Goal: Transaction & Acquisition: Purchase product/service

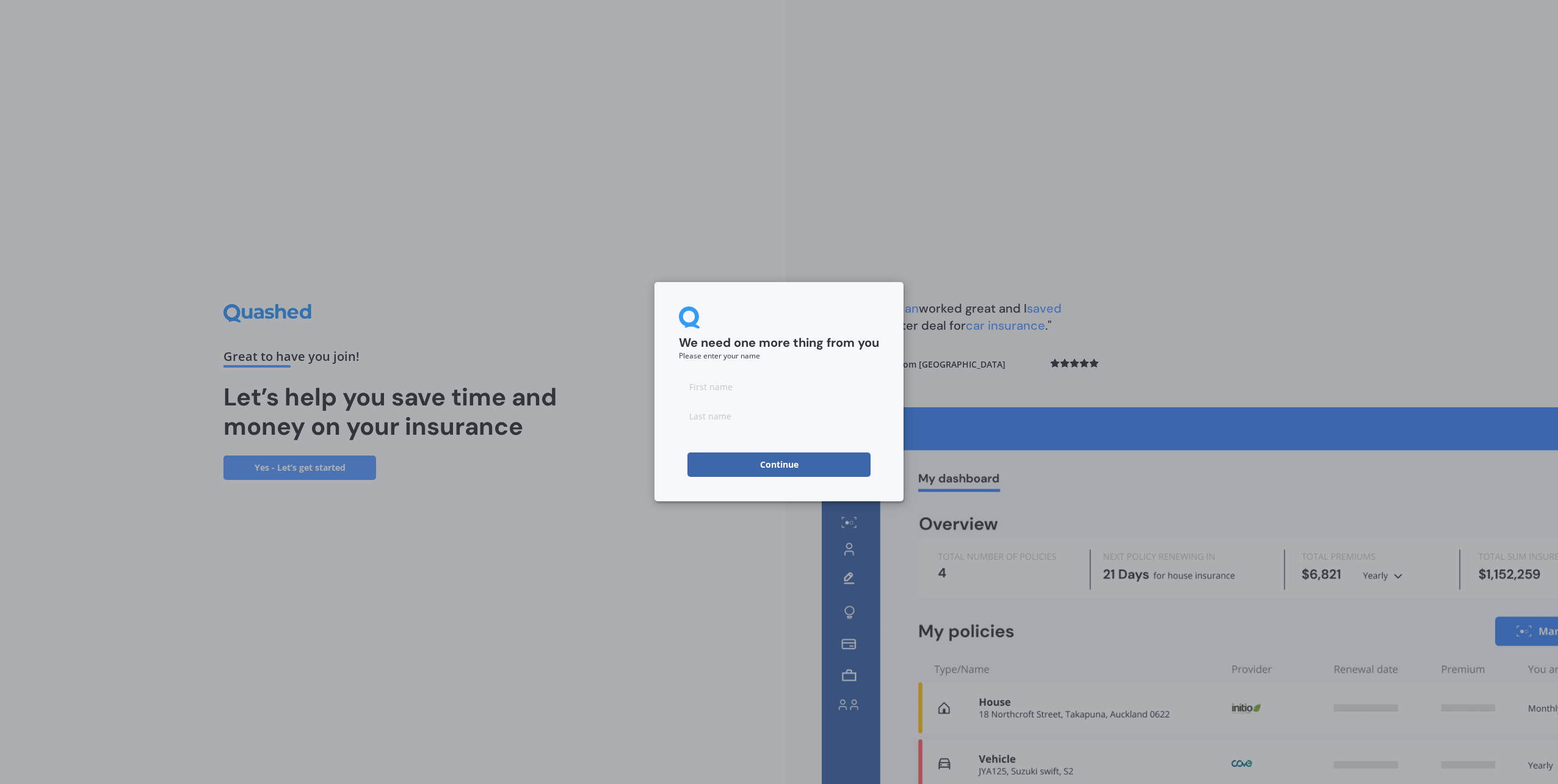
click at [724, 385] on input at bounding box center [779, 386] width 201 height 25
type input "Donne"
type input "Threadwell"
click at [682, 459] on div "Continue" at bounding box center [779, 465] width 201 height 25
click at [704, 465] on button "Continue" at bounding box center [779, 465] width 183 height 25
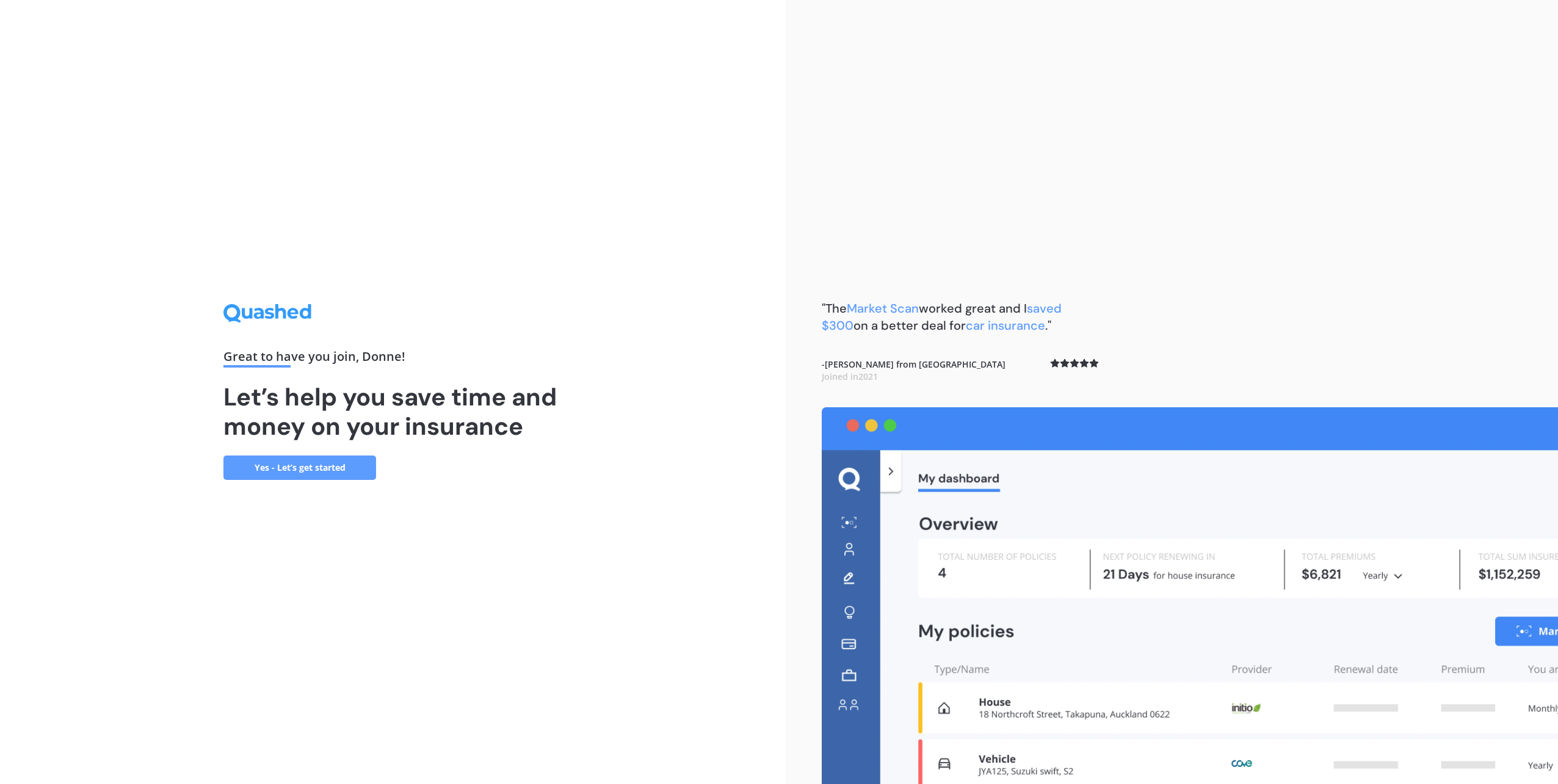
click at [317, 465] on link "Yes - Let’s get started" at bounding box center [300, 468] width 153 height 25
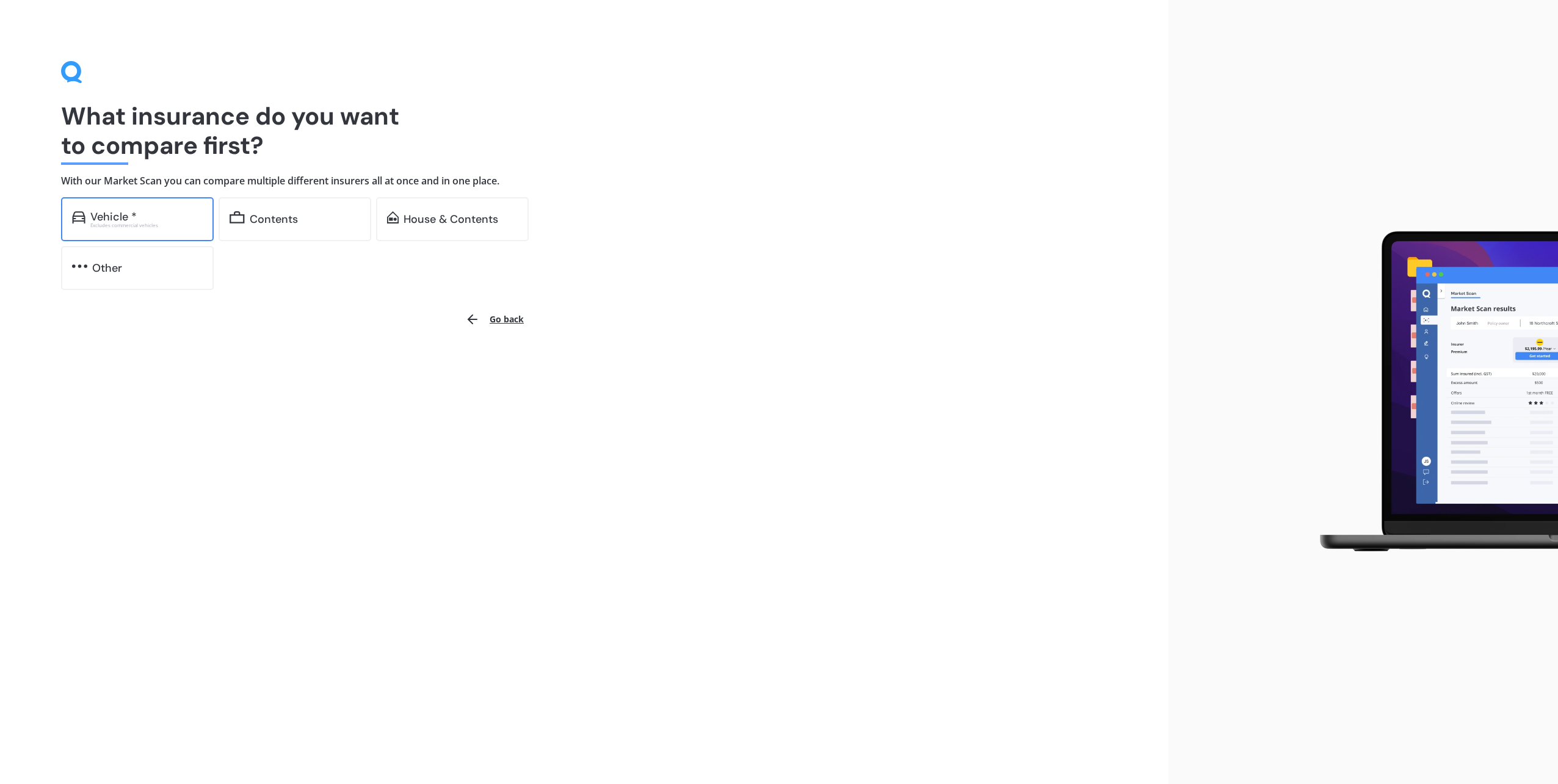
click at [181, 223] on div "Excludes commercial vehicles" at bounding box center [147, 225] width 112 height 5
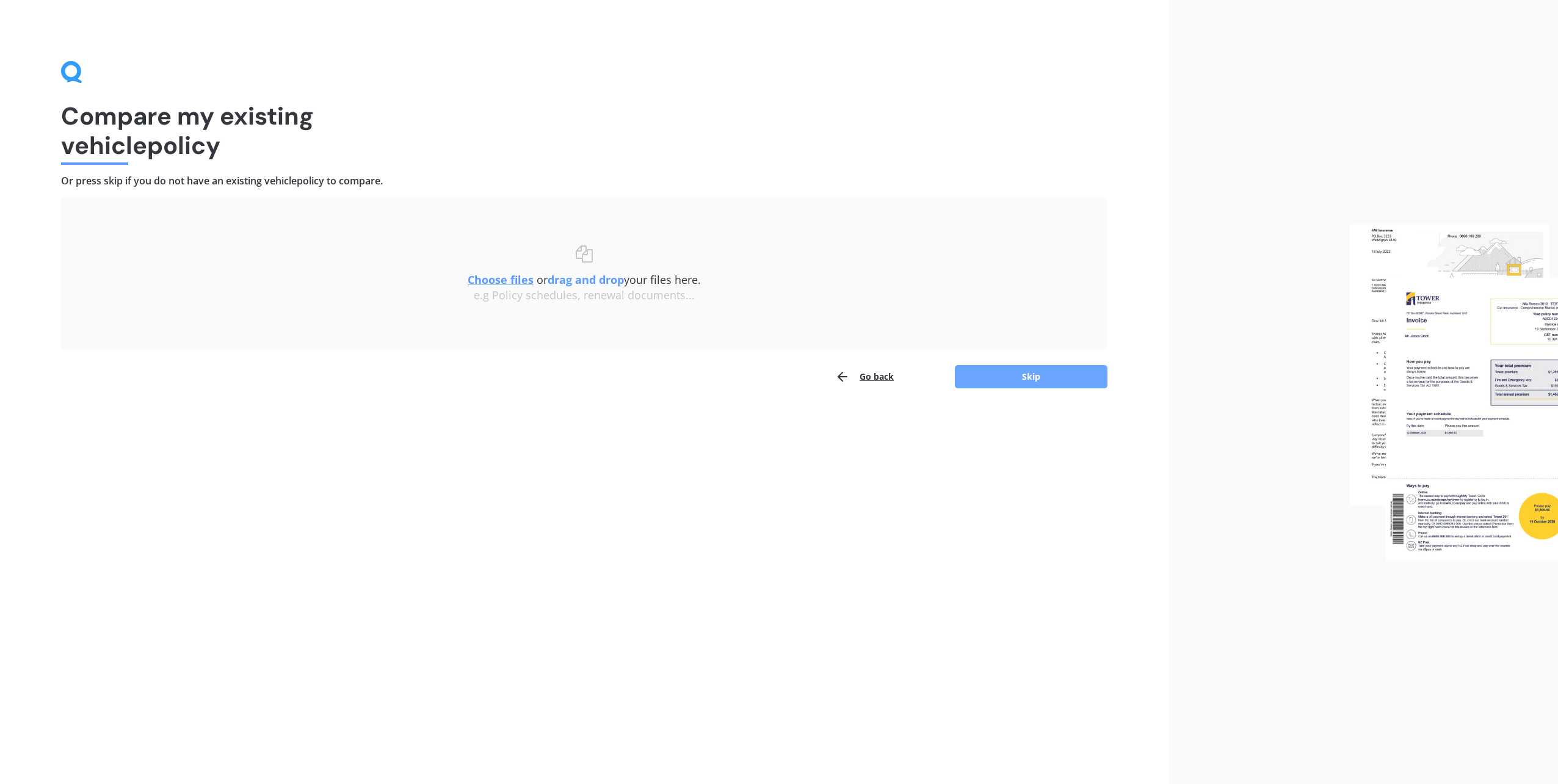
click at [1012, 380] on button "Skip" at bounding box center [1031, 376] width 153 height 23
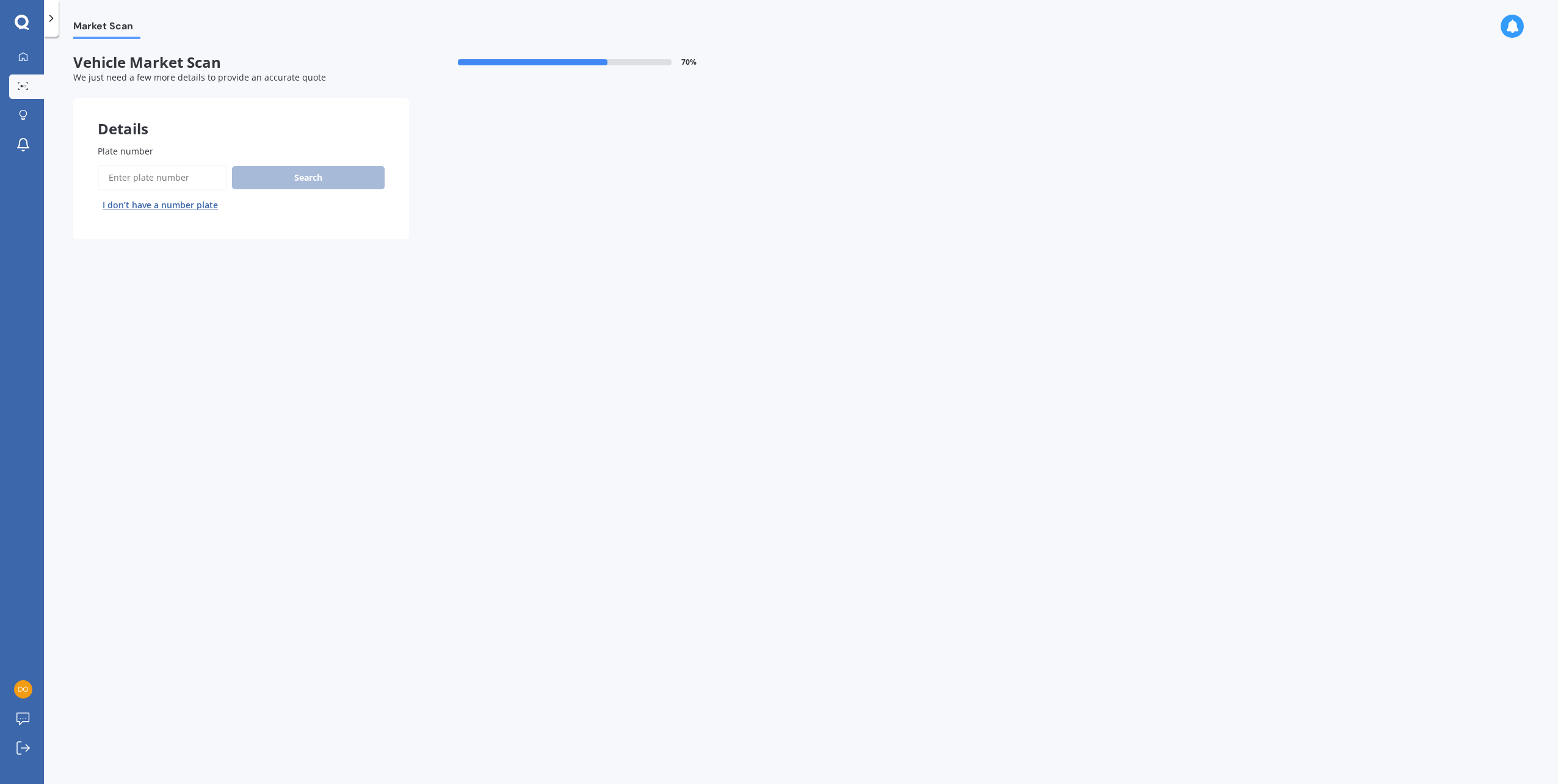
click at [154, 177] on input "Plate number" at bounding box center [162, 177] width 129 height 25
